Goal: Information Seeking & Learning: Understand process/instructions

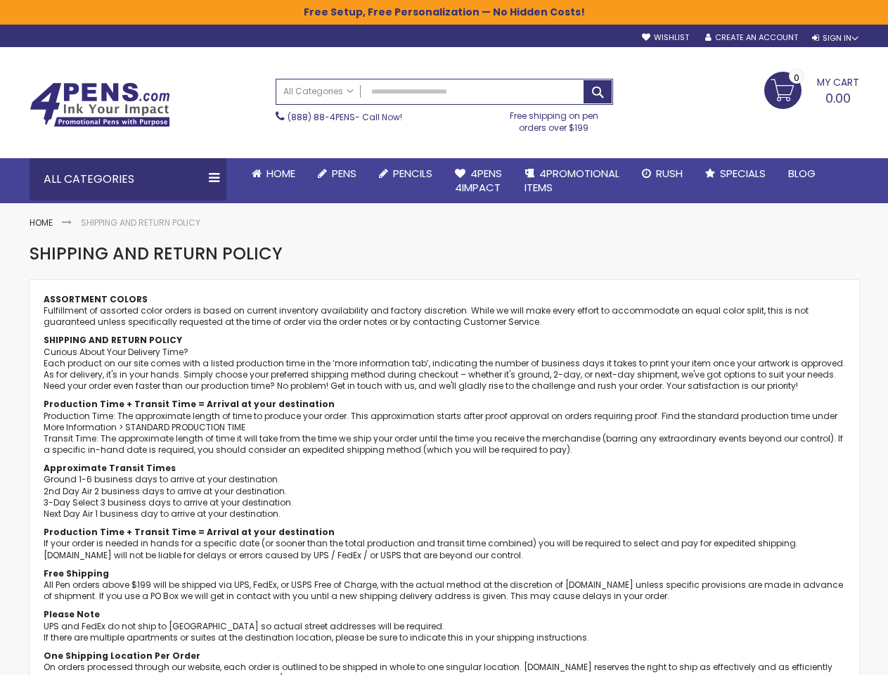
click at [443, 337] on div "ASSORTMENT COLORS Fulfillment of assorted color orders is based on current inve…" at bounding box center [444, 620] width 801 height 653
click at [834, 38] on div "Sign In" at bounding box center [835, 38] width 46 height 11
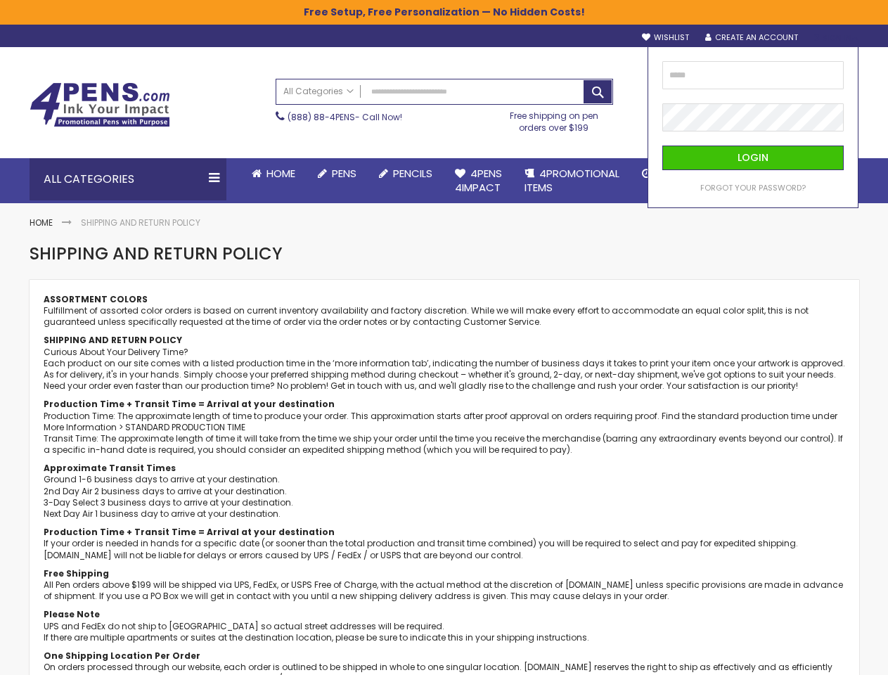
click at [358, 139] on div "Search All Categories All Categories Pens Plastic Pens Metal Pens Grip Pens Las…" at bounding box center [444, 106] width 337 height 68
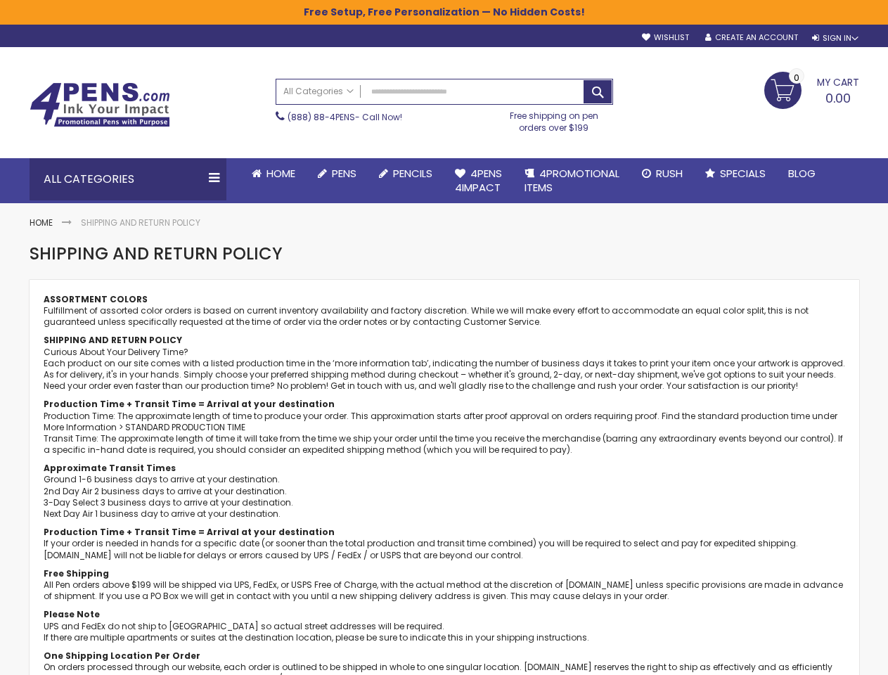
click at [361, 157] on div "Toggle Nav Search All Categories All Categories Pens Plastic Pens Metal Pens Gr…" at bounding box center [443, 102] width 843 height 110
click at [128, 179] on div "All Categories" at bounding box center [128, 179] width 197 height 42
click at [119, 674] on html "The store will not work correctly when cookies are disabled. Free Setup, Free P…" at bounding box center [444, 337] width 888 height 675
